Goal: Find specific page/section: Find specific page/section

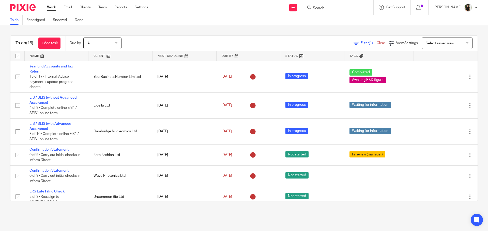
click at [338, 7] on input "Search" at bounding box center [335, 8] width 46 height 5
type input "epo"
click at [365, 25] on link at bounding box center [354, 22] width 86 height 12
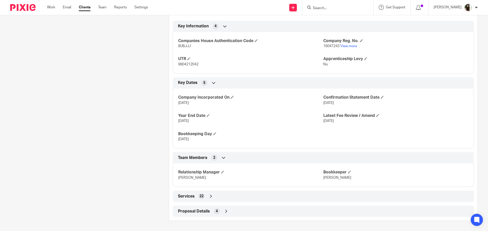
scroll to position [204, 0]
click at [331, 6] on input "Search" at bounding box center [335, 8] width 46 height 5
type input "respi"
